Goal: Task Accomplishment & Management: Manage account settings

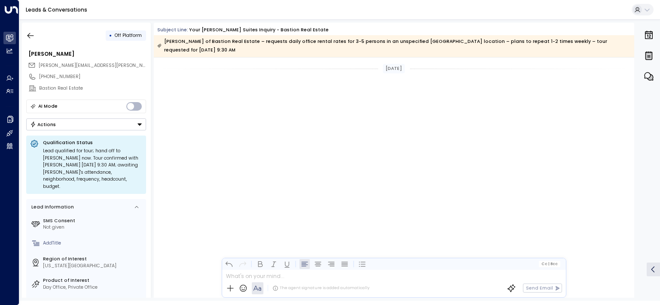
scroll to position [1670, 0]
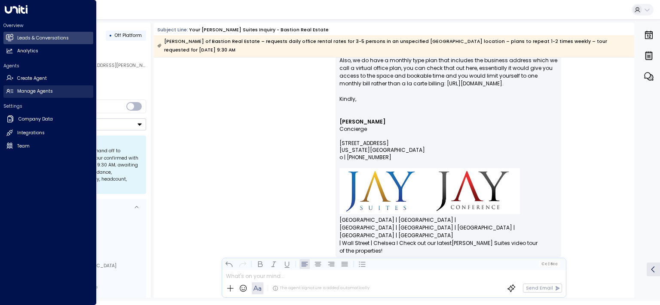
click at [35, 88] on link "Manage Agents Manage Agents" at bounding box center [48, 91] width 90 height 12
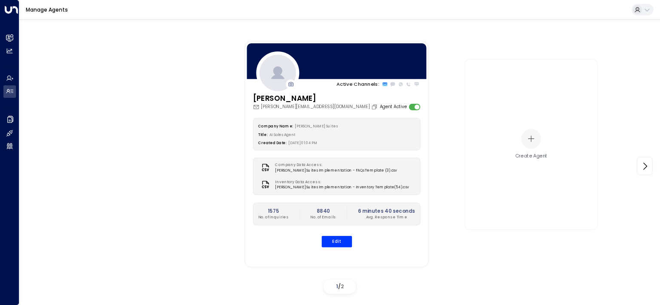
click at [341, 248] on div "[PERSON_NAME] [PERSON_NAME][EMAIL_ADDRESS][DOMAIN_NAME] Agent Active Company Na…" at bounding box center [336, 174] width 183 height 162
click at [342, 243] on button "Edit" at bounding box center [336, 241] width 31 height 11
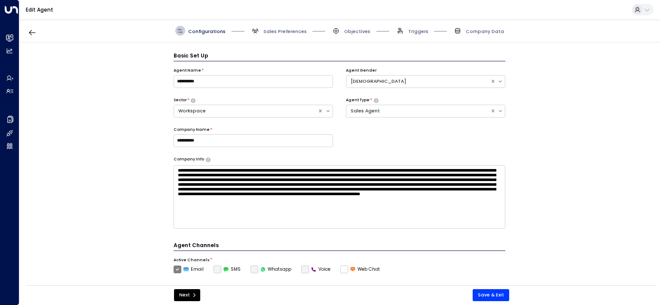
scroll to position [9, 0]
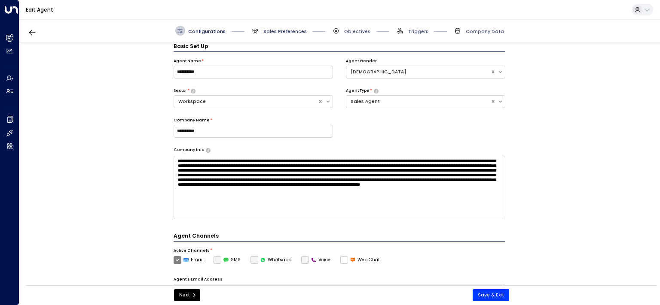
click at [285, 29] on span "Sales Preferences" at bounding box center [284, 31] width 43 height 6
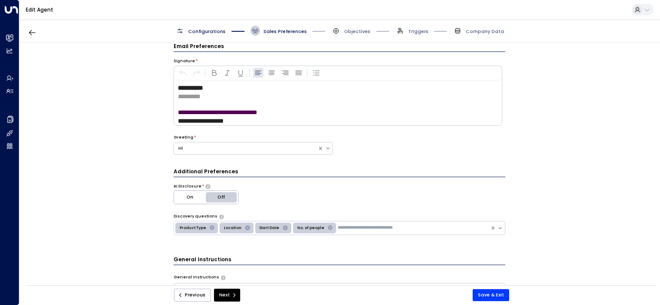
click at [207, 28] on span "Configurations" at bounding box center [206, 31] width 37 height 6
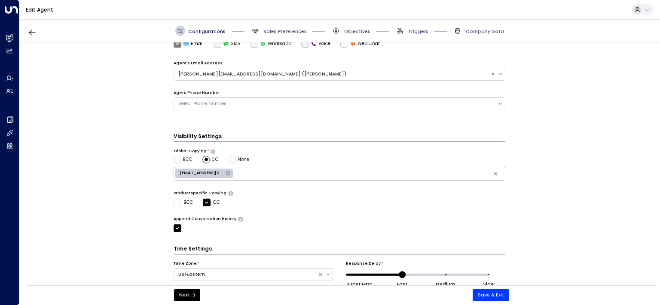
scroll to position [249, 0]
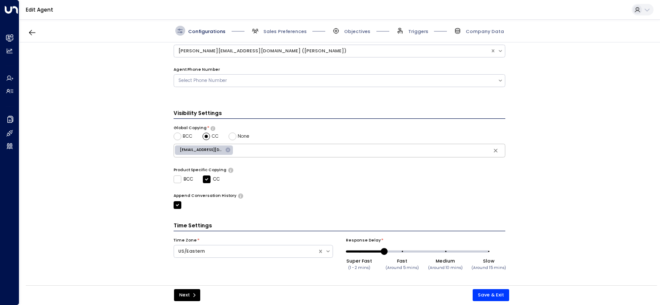
click at [380, 250] on span "Super Fast (1 - 2 mins) Fast (Around 5 mins) Medium (Around 10 mins) Slow (Arou…" at bounding box center [423, 251] width 129 height 13
click at [351, 253] on div "Super Fast (1 - 2 mins) Fast (Around 5 mins) Medium (Around 10 mins) Slow (Arou…" at bounding box center [425, 257] width 159 height 24
click at [348, 252] on div "Super Fast (1 - 2 mins) Fast (Around 5 mins) Medium (Around 10 mins) Slow (Arou…" at bounding box center [425, 257] width 159 height 24
click at [359, 252] on span "Super Fast (1 - 2 mins) Fast (Around 5 mins) Medium (Around 10 mins) Slow (Arou…" at bounding box center [423, 251] width 129 height 13
click at [367, 252] on span at bounding box center [423, 252] width 129 height 2
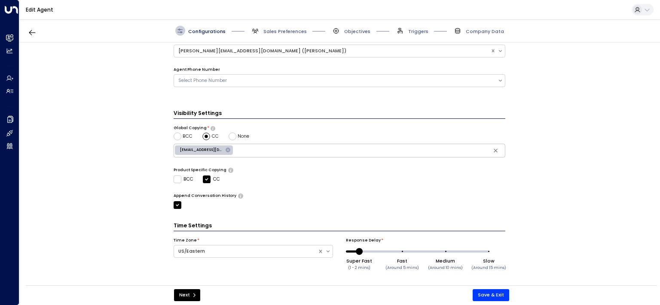
click at [359, 252] on span "Super Fast (1 - 2 mins) Fast (Around 5 mins) Medium (Around 10 mins) Slow (Arou…" at bounding box center [423, 251] width 129 height 13
drag, startPoint x: 356, startPoint y: 252, endPoint x: 382, endPoint y: 252, distance: 26.6
click at [382, 252] on span "Super Fast (1 - 2 mins) Fast (Around 5 mins) Medium (Around 10 mins) Slow (Arou…" at bounding box center [423, 251] width 129 height 13
drag, startPoint x: 401, startPoint y: 251, endPoint x: 379, endPoint y: 252, distance: 22.4
click at [380, 252] on span at bounding box center [383, 251] width 7 height 7
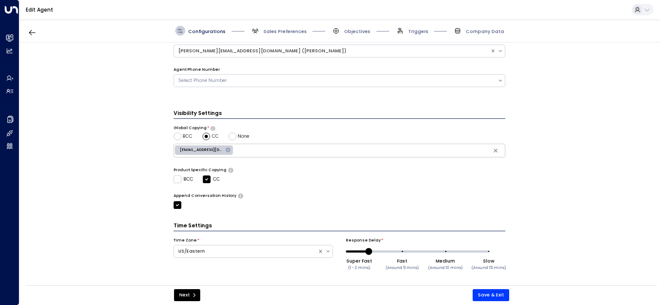
drag, startPoint x: 399, startPoint y: 251, endPoint x: 365, endPoint y: 252, distance: 33.9
click at [365, 252] on span at bounding box center [368, 251] width 7 height 7
drag, startPoint x: 355, startPoint y: 250, endPoint x: 341, endPoint y: 251, distance: 13.8
click at [341, 251] on div "Time Zone * US/Eastern Response Delay * Super Fast (1 - 2 mins) Fast (Around 5 …" at bounding box center [340, 259] width 332 height 43
drag, startPoint x: 358, startPoint y: 250, endPoint x: 318, endPoint y: 250, distance: 40.0
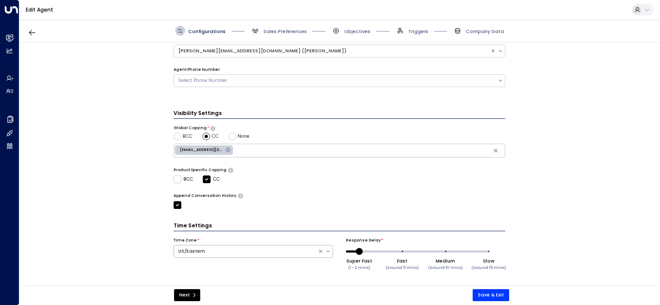
click at [318, 250] on div "Time Zone * US/Eastern Response Delay * Super Fast (1 - 2 mins) Fast (Around 5 …" at bounding box center [340, 259] width 332 height 43
drag, startPoint x: 358, startPoint y: 251, endPoint x: 403, endPoint y: 252, distance: 45.1
click at [403, 252] on span at bounding box center [405, 251] width 7 height 7
type input "*"
click at [278, 32] on span "Sales Preferences" at bounding box center [284, 31] width 43 height 6
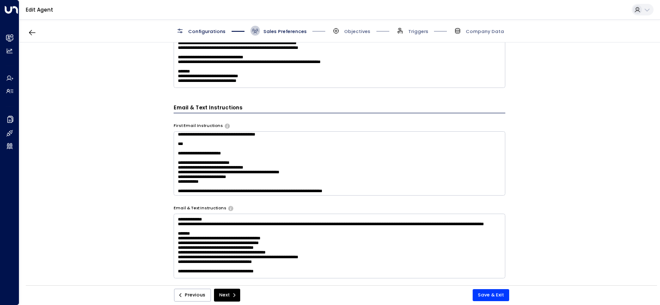
scroll to position [431, 0]
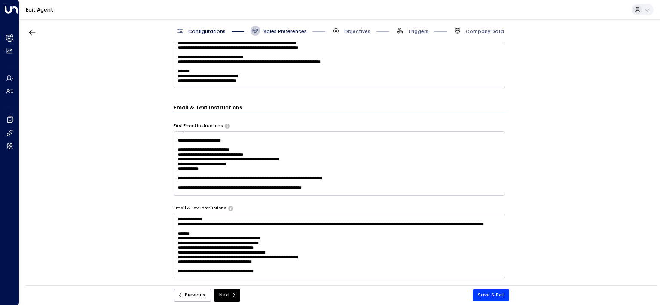
click at [300, 169] on textarea at bounding box center [340, 163] width 332 height 64
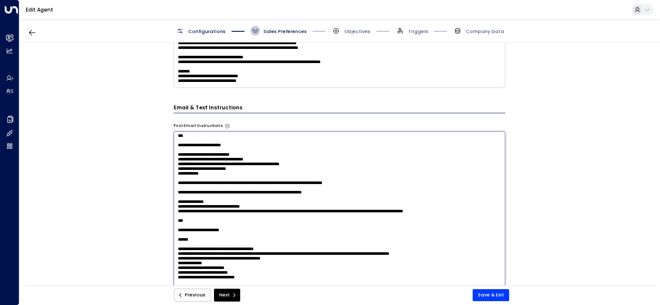
paste textarea "**********"
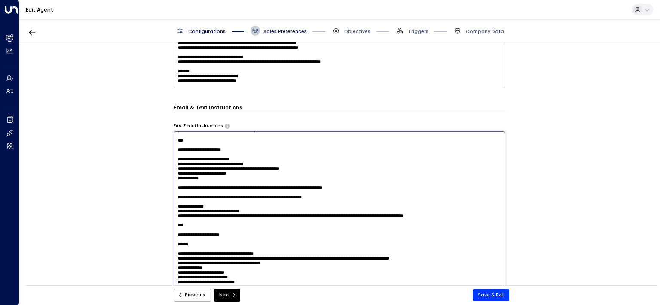
click at [178, 175] on textarea at bounding box center [340, 221] width 332 height 181
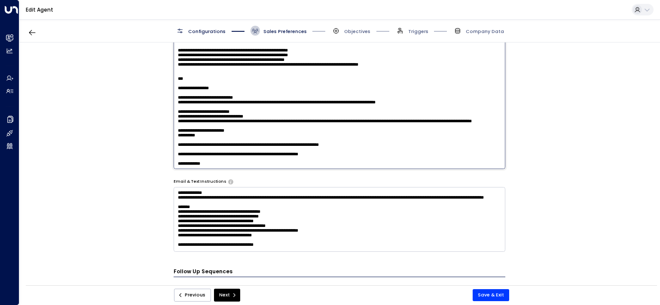
scroll to position [399, 0]
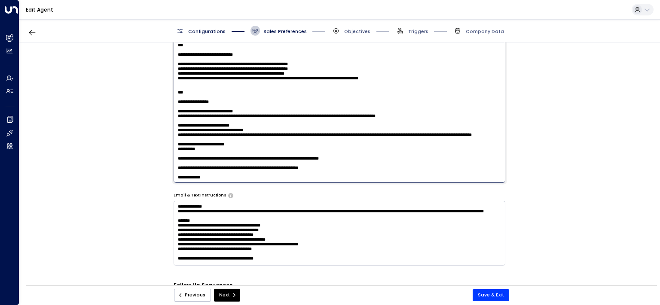
click at [350, 151] on textarea at bounding box center [340, 92] width 332 height 181
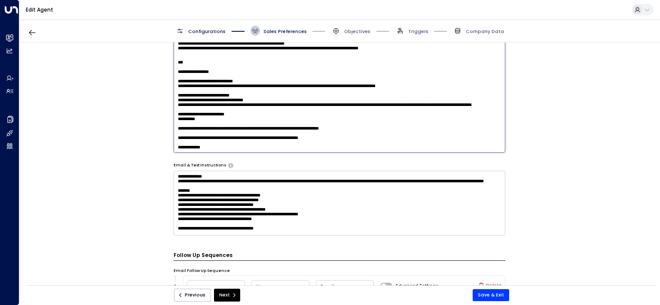
scroll to position [443, 0]
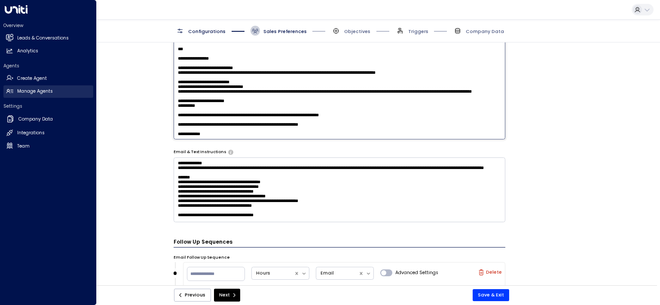
type textarea "**********"
click at [26, 92] on h2 "Manage Agents" at bounding box center [35, 91] width 36 height 7
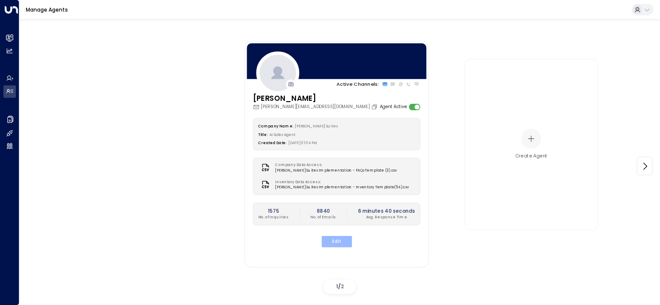
click at [339, 244] on button "Edit" at bounding box center [336, 241] width 31 height 11
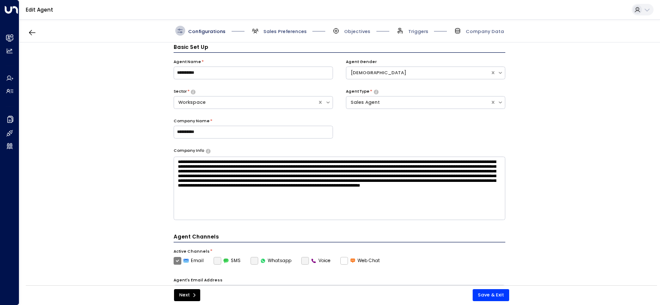
scroll to position [9, 0]
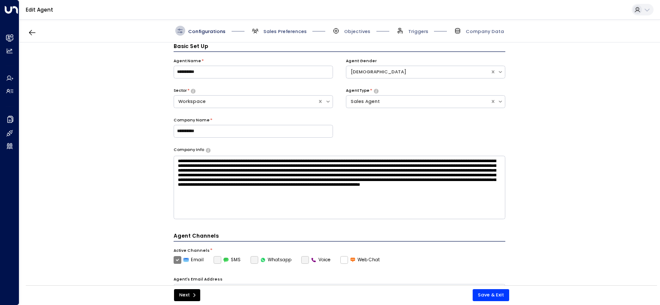
click at [280, 30] on span "Sales Preferences" at bounding box center [284, 31] width 43 height 6
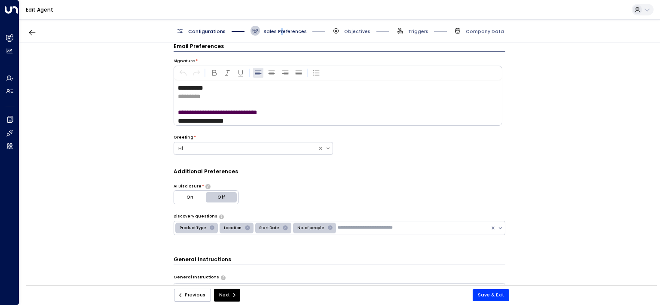
click at [280, 30] on span "Sales Preferences" at bounding box center [284, 31] width 43 height 6
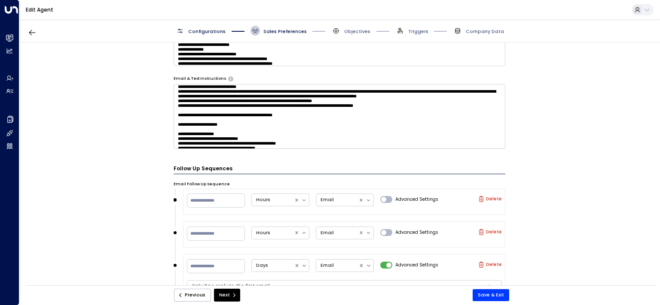
scroll to position [313, 0]
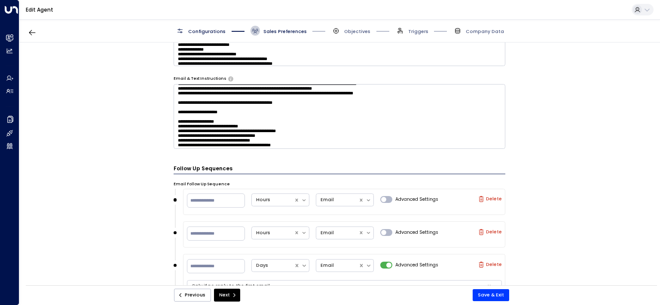
click at [287, 135] on textarea at bounding box center [340, 116] width 332 height 64
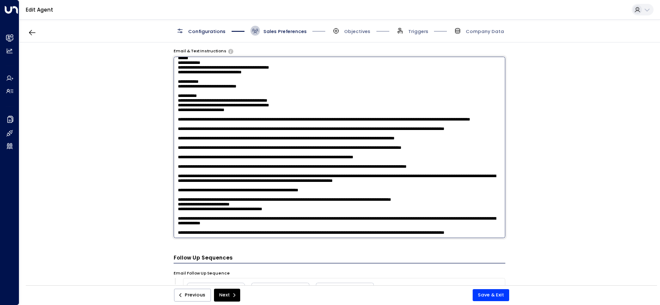
scroll to position [443, 0]
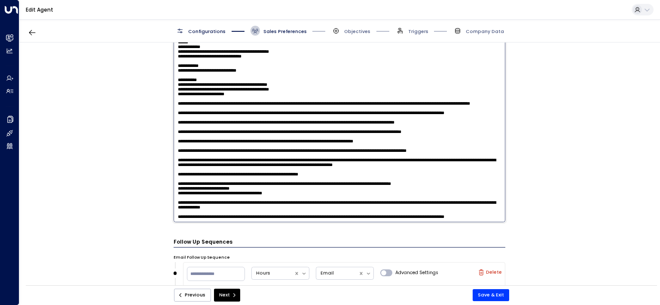
click at [282, 218] on textarea at bounding box center [340, 131] width 332 height 181
paste textarea "**********"
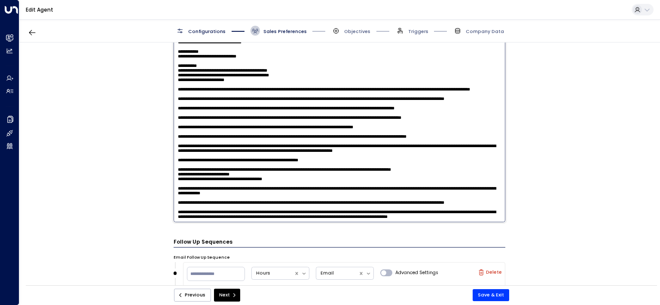
scroll to position [1179, 0]
click at [327, 206] on textarea at bounding box center [340, 131] width 332 height 181
click at [330, 204] on textarea at bounding box center [340, 131] width 332 height 181
drag, startPoint x: 380, startPoint y: 203, endPoint x: 357, endPoint y: 202, distance: 23.2
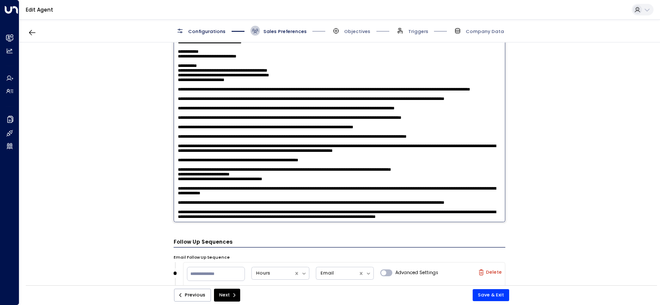
click at [357, 202] on textarea at bounding box center [340, 131] width 332 height 181
click at [377, 205] on textarea at bounding box center [340, 131] width 332 height 181
drag, startPoint x: 452, startPoint y: 204, endPoint x: 476, endPoint y: 203, distance: 24.1
click at [476, 203] on textarea at bounding box center [340, 131] width 332 height 181
click at [264, 220] on textarea at bounding box center [340, 131] width 332 height 181
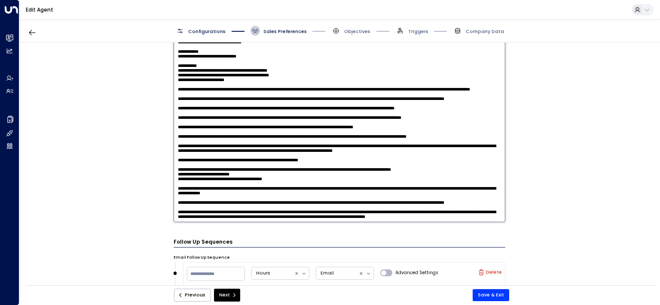
click at [240, 211] on textarea at bounding box center [340, 131] width 332 height 181
click at [260, 210] on textarea at bounding box center [340, 131] width 332 height 181
click at [419, 215] on textarea at bounding box center [340, 131] width 332 height 181
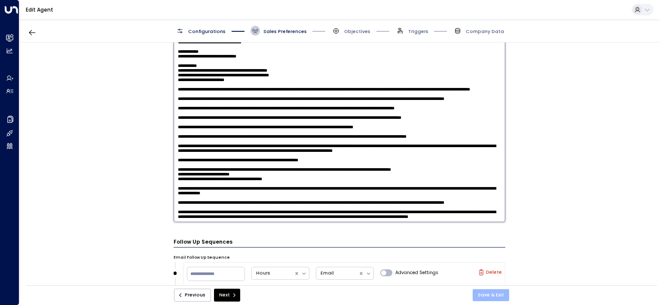
type textarea "**********"
click at [500, 296] on button "Save & Exit" at bounding box center [491, 296] width 37 height 12
